Goal: Information Seeking & Learning: Find contact information

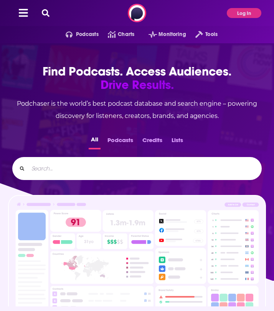
click at [70, 171] on input "Search..." at bounding box center [141, 169] width 227 height 12
type input "t"
click at [236, 12] on button "Log In" at bounding box center [244, 13] width 35 height 10
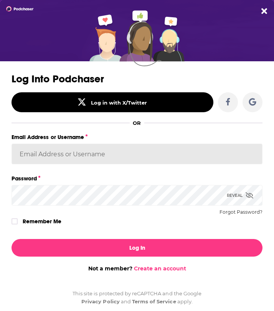
click at [125, 144] on input "Email Address or Username" at bounding box center [137, 154] width 251 height 21
type input "kkitamorn"
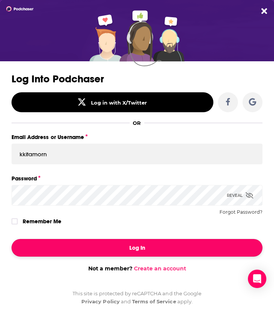
click at [84, 247] on button "Log In" at bounding box center [137, 248] width 251 height 18
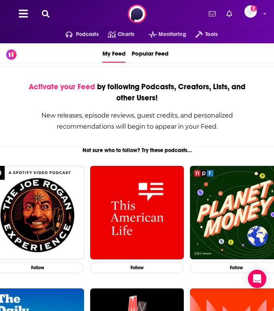
click at [54, 20] on div "Podcasts Charts Monitoring Tools For Business For Podcasters More Add a profile…" at bounding box center [137, 14] width 274 height 28
click at [48, 20] on div "Podcasts Charts Monitoring Tools For Business For Podcasters More Add a profile…" at bounding box center [137, 14] width 274 height 28
click at [51, 18] on div "Podcasts Charts Monitoring Tools For Business For Podcasters More Add a profile…" at bounding box center [137, 14] width 274 height 28
click at [49, 18] on button at bounding box center [45, 14] width 12 height 9
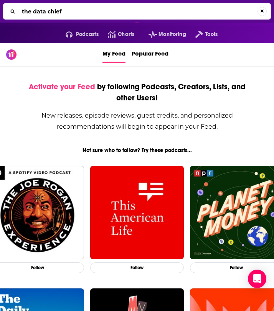
type input "the data chief"
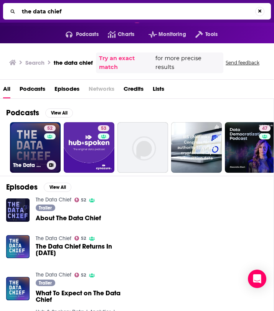
click at [35, 140] on link "52 The Data Chief" at bounding box center [35, 147] width 51 height 51
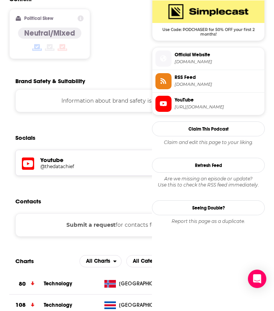
scroll to position [644, 0]
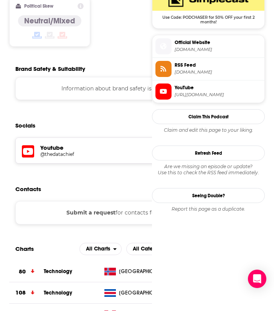
click at [197, 69] on span "RSS Feed" at bounding box center [217, 65] width 87 height 7
click at [195, 49] on span "[DOMAIN_NAME]" at bounding box center [217, 50] width 87 height 6
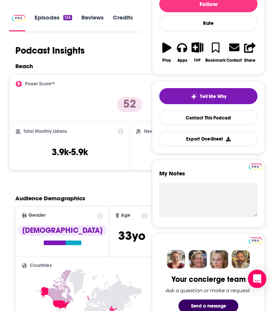
scroll to position [0, 0]
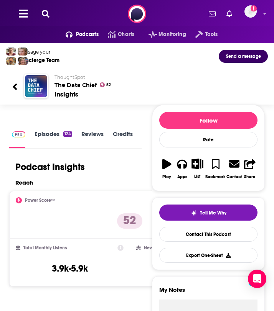
click at [46, 12] on icon at bounding box center [46, 14] width 8 height 8
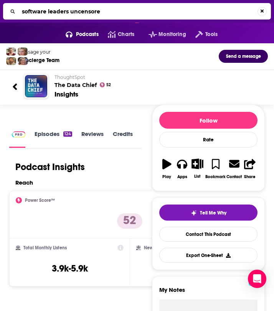
type input "software leaders uncensored"
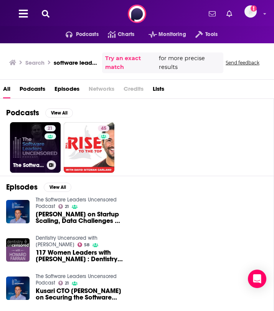
click at [36, 144] on link "21 The Software Leaders Uncensored Podcast" at bounding box center [35, 147] width 51 height 51
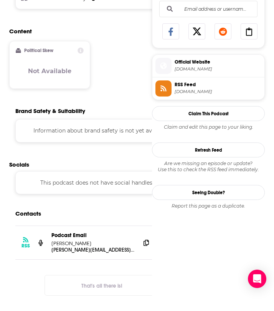
scroll to position [472, 0]
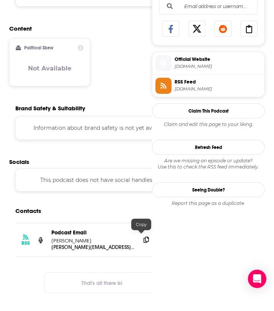
click at [143, 237] on icon at bounding box center [145, 240] width 5 height 6
